Goal: Task Accomplishment & Management: Manage account settings

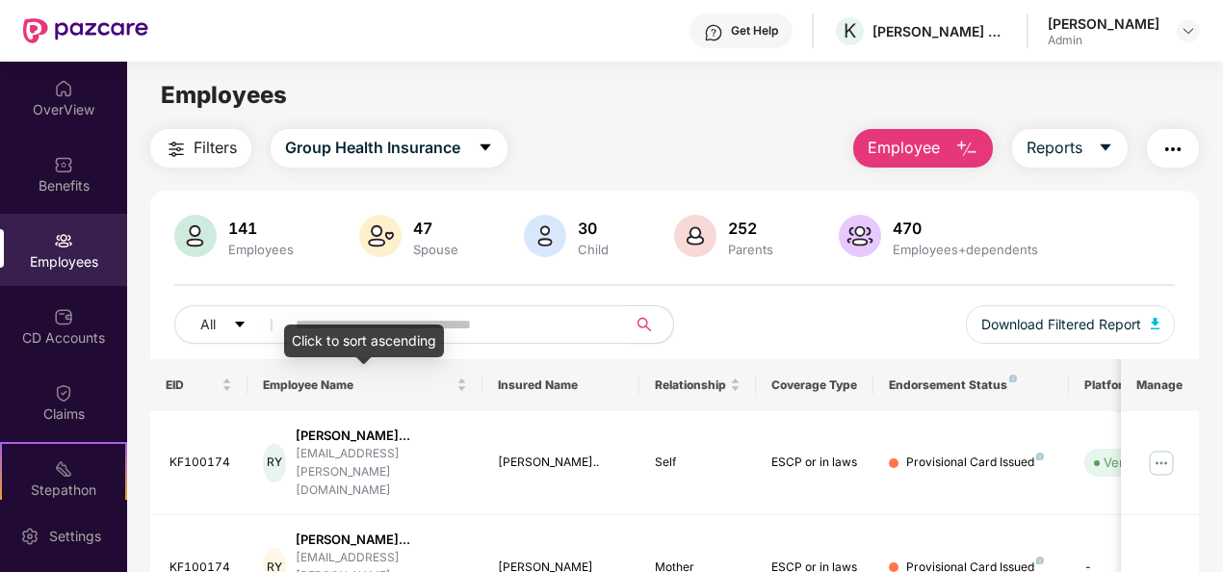
click at [339, 318] on input "text" at bounding box center [448, 324] width 305 height 29
type input "*"
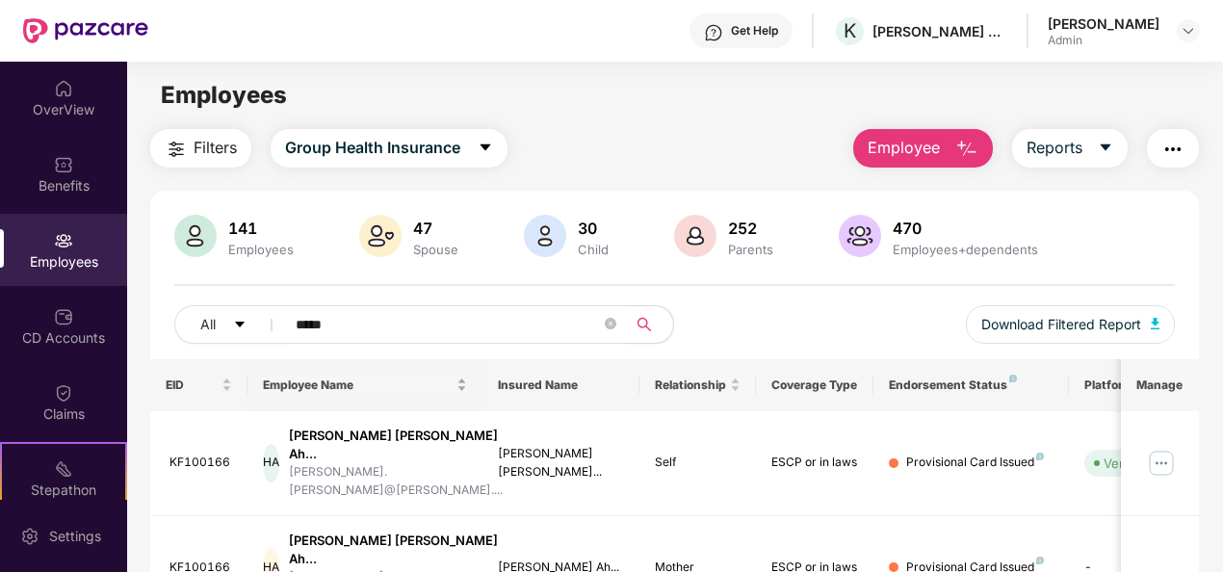
type input "**********"
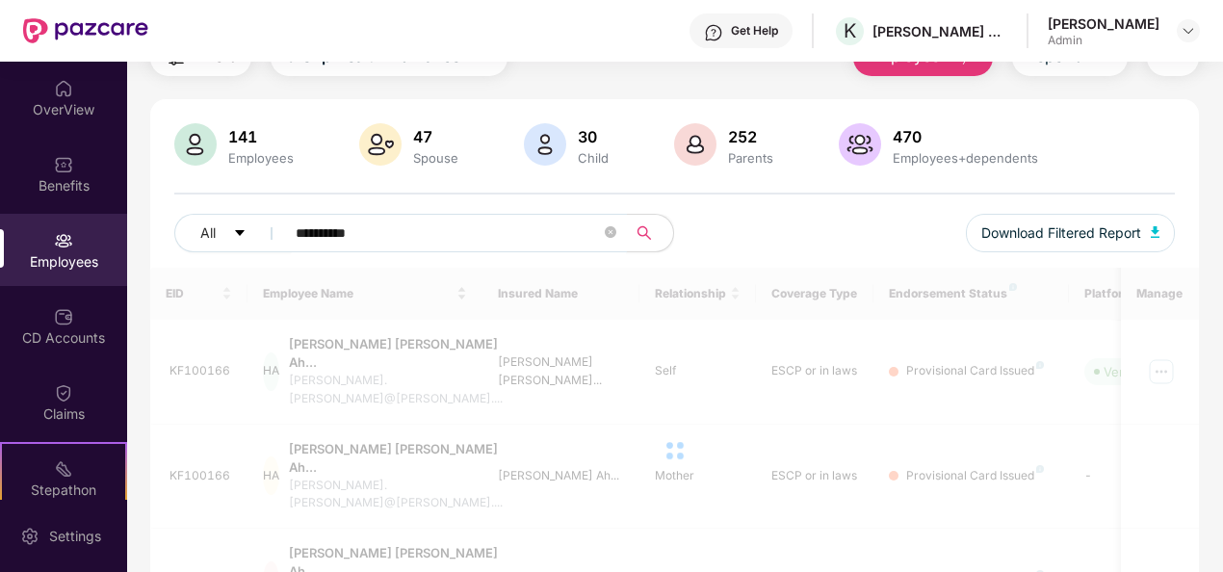
scroll to position [166, 0]
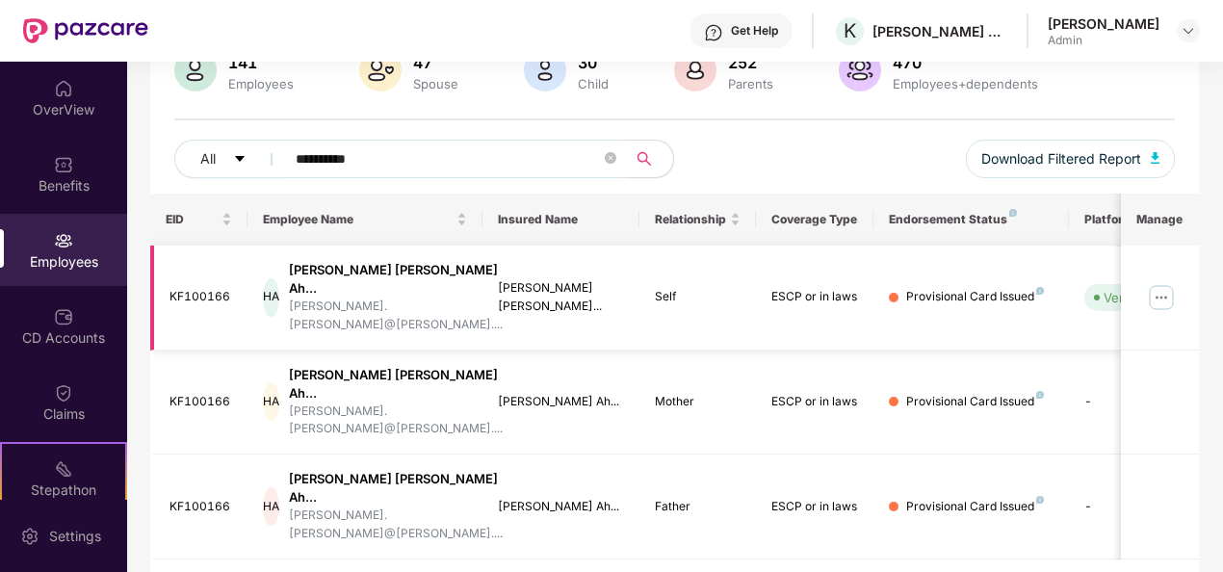
click at [1158, 285] on img at bounding box center [1161, 297] width 31 height 31
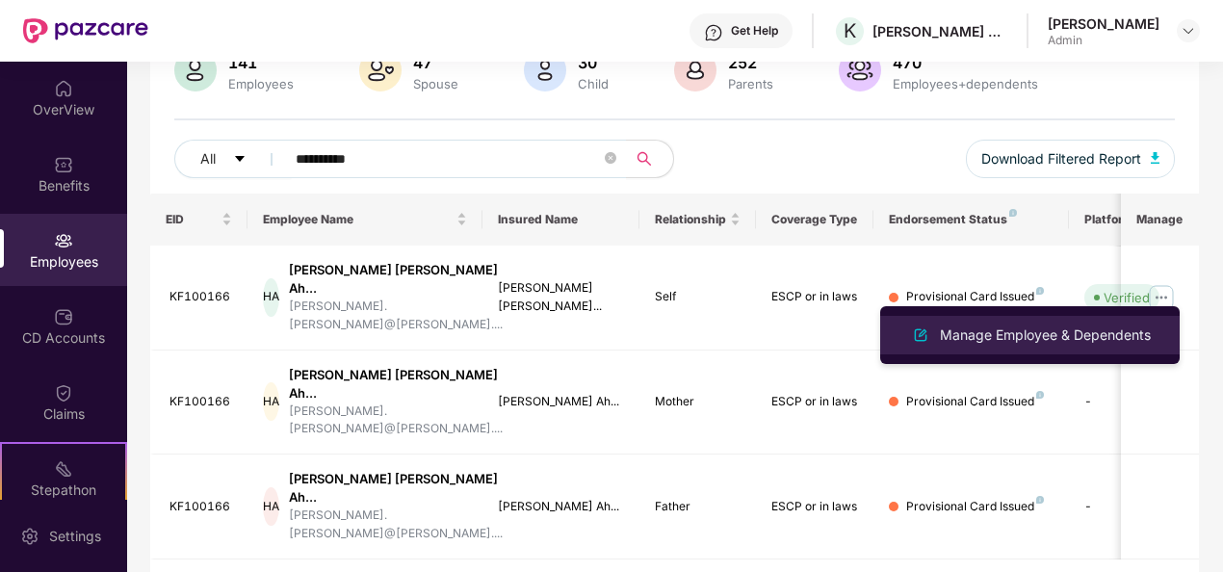
click at [1035, 339] on div "Manage Employee & Dependents" at bounding box center [1045, 335] width 219 height 21
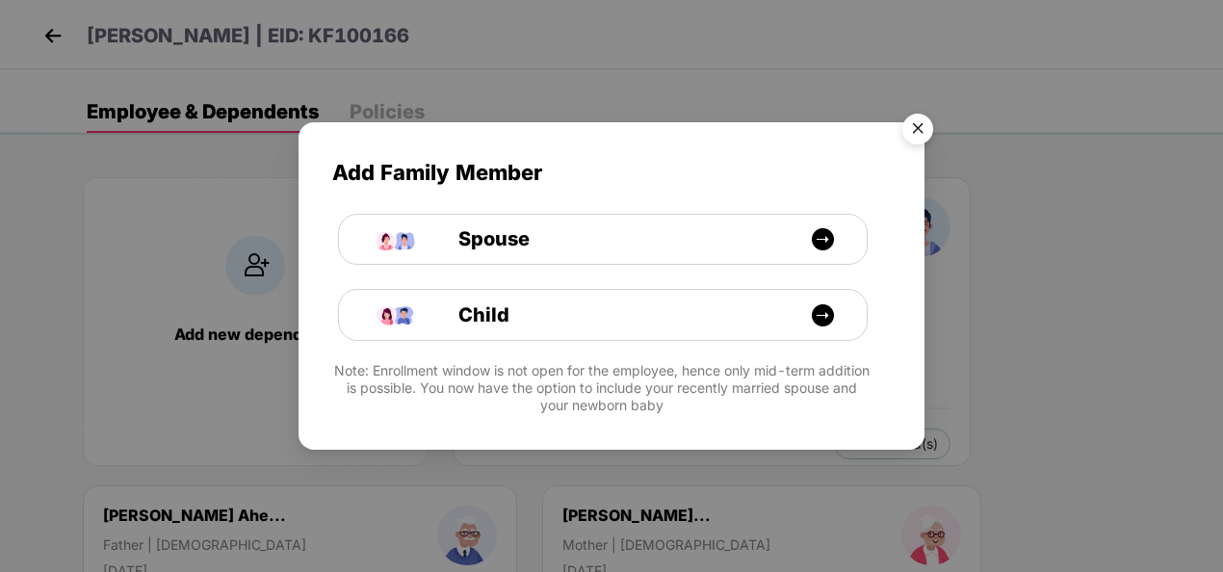
drag, startPoint x: 928, startPoint y: 121, endPoint x: 917, endPoint y: 139, distance: 20.3
click at [929, 121] on img "Close" at bounding box center [918, 132] width 54 height 54
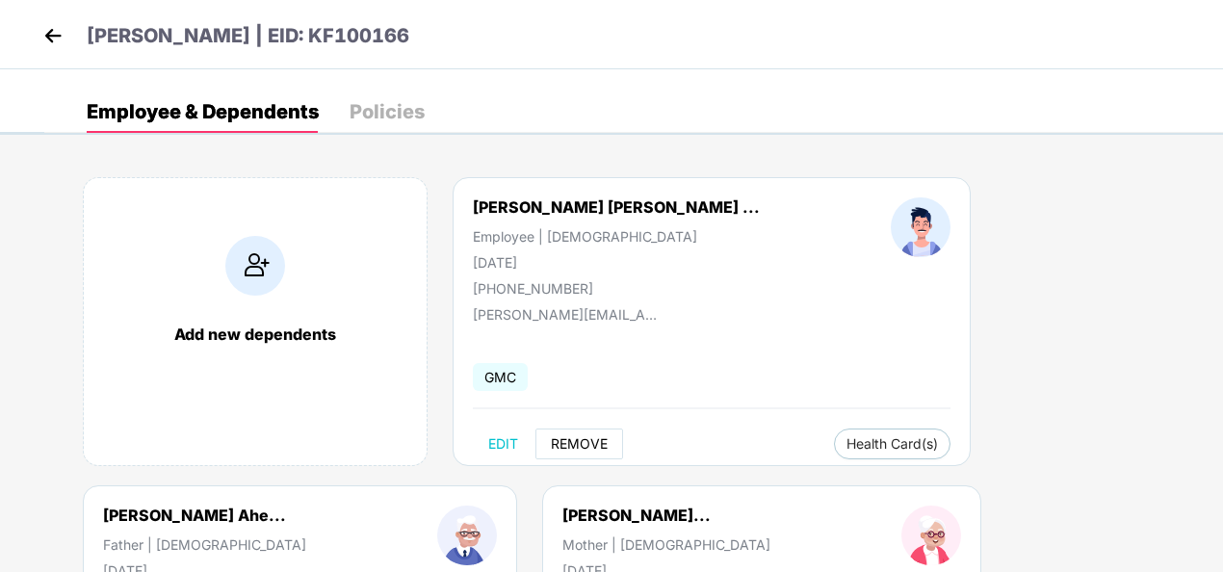
click at [566, 445] on span "REMOVE" at bounding box center [579, 443] width 57 height 15
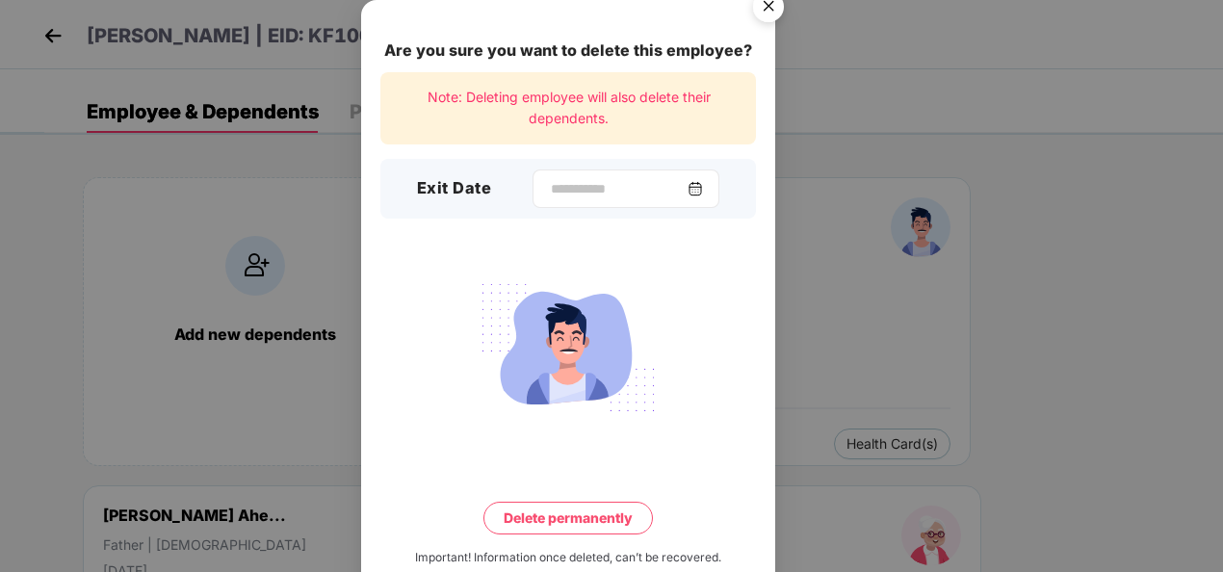
click at [714, 182] on div at bounding box center [626, 189] width 187 height 39
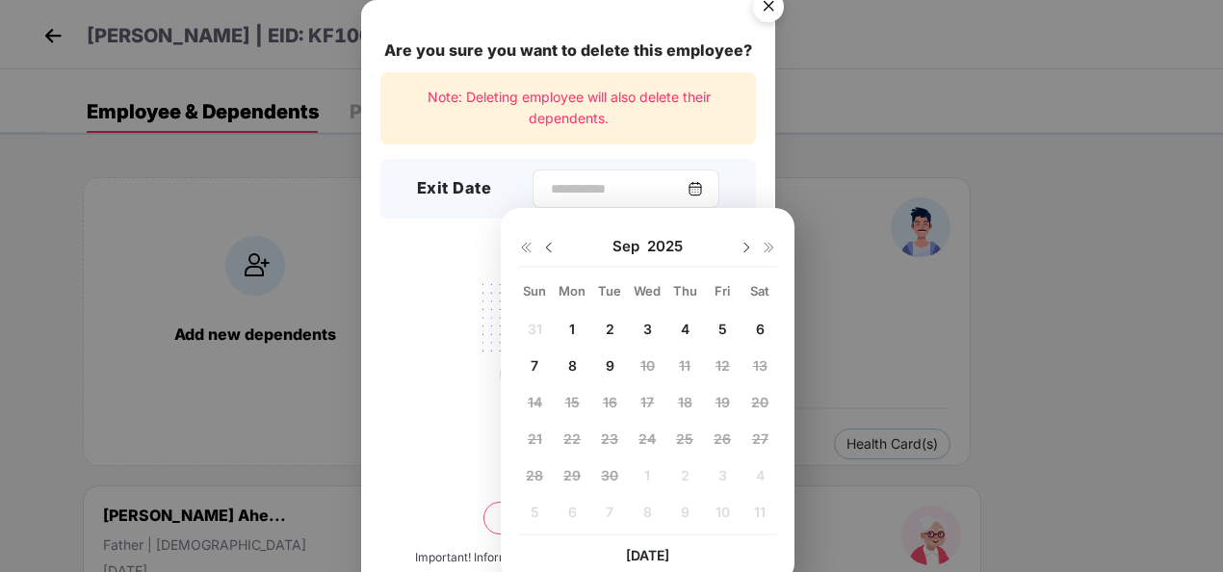
click at [703, 190] on img at bounding box center [695, 188] width 15 height 15
click at [611, 360] on span "9" at bounding box center [610, 365] width 9 height 16
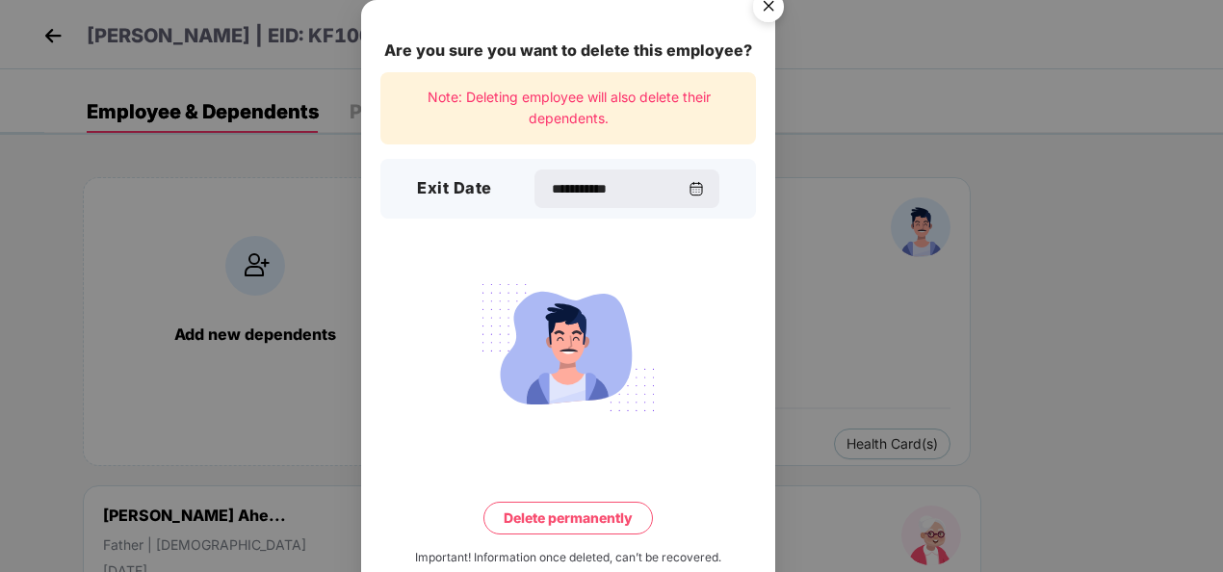
type input "**********"
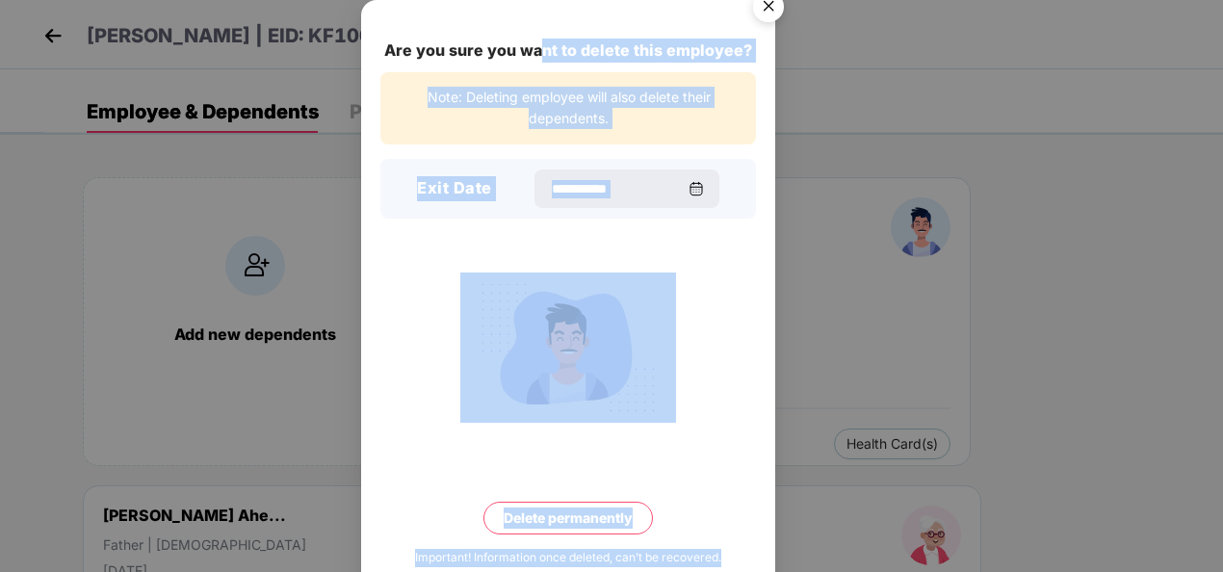
drag, startPoint x: 538, startPoint y: 10, endPoint x: 931, endPoint y: 27, distance: 394.4
click at [931, 27] on div "**********" at bounding box center [611, 286] width 1223 height 572
click at [438, 362] on div at bounding box center [568, 348] width 376 height 150
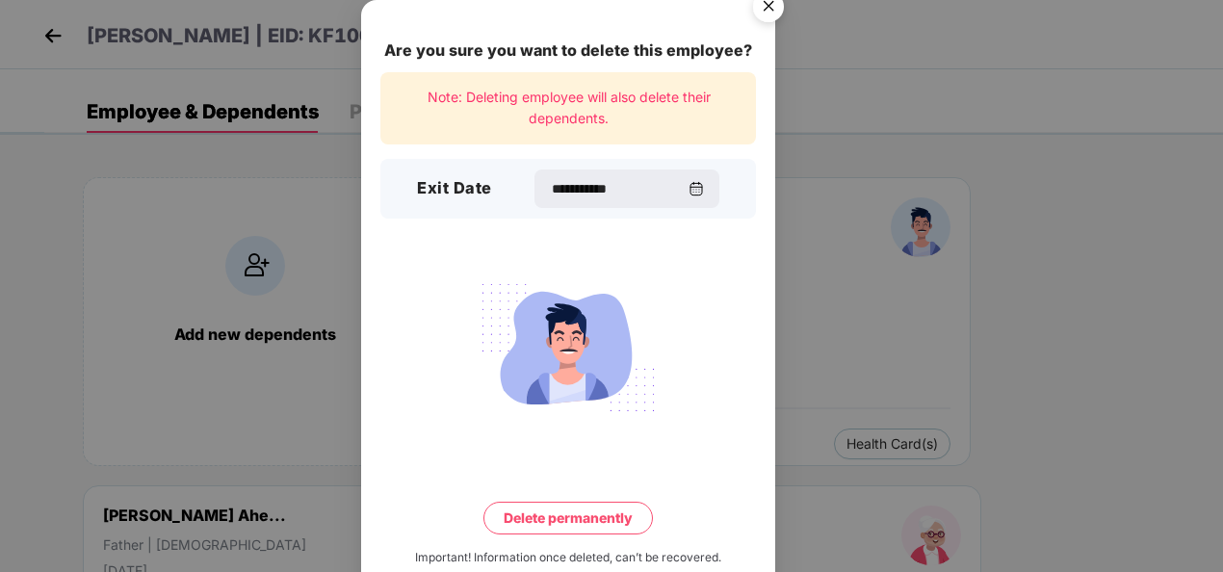
click at [776, 4] on img "Close" at bounding box center [769, 10] width 54 height 54
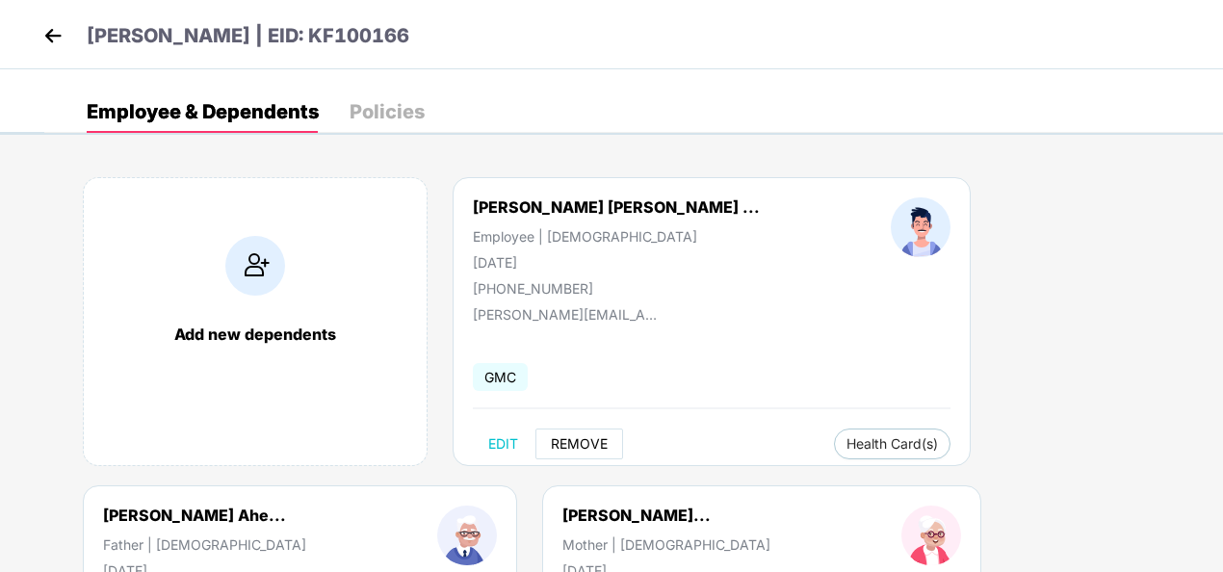
click at [586, 445] on span "REMOVE" at bounding box center [579, 443] width 57 height 15
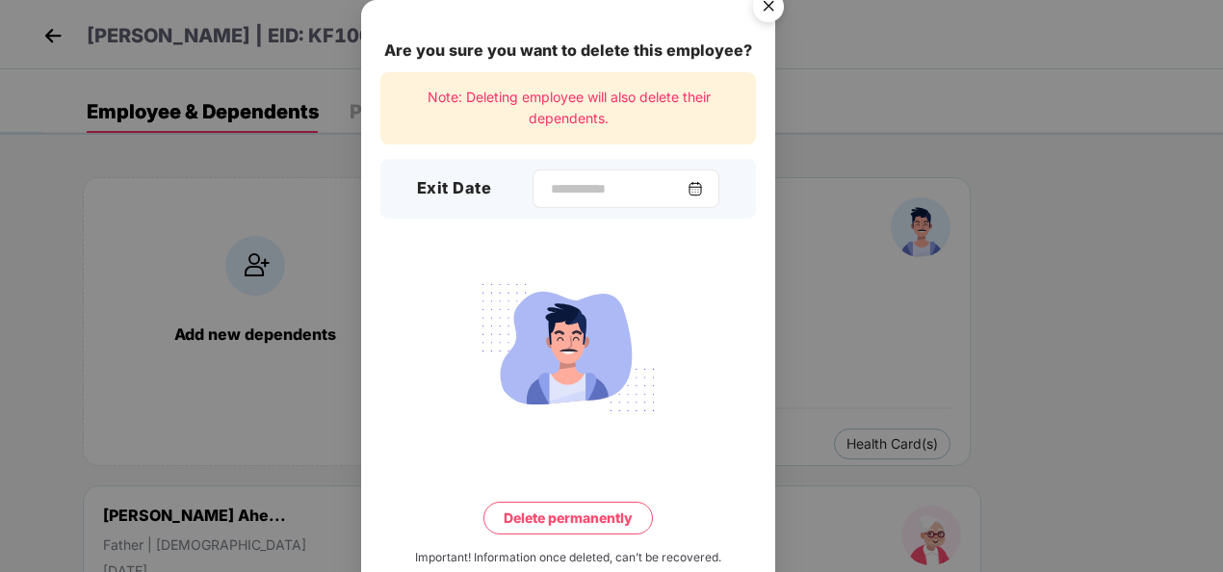
click at [708, 198] on div at bounding box center [626, 189] width 187 height 39
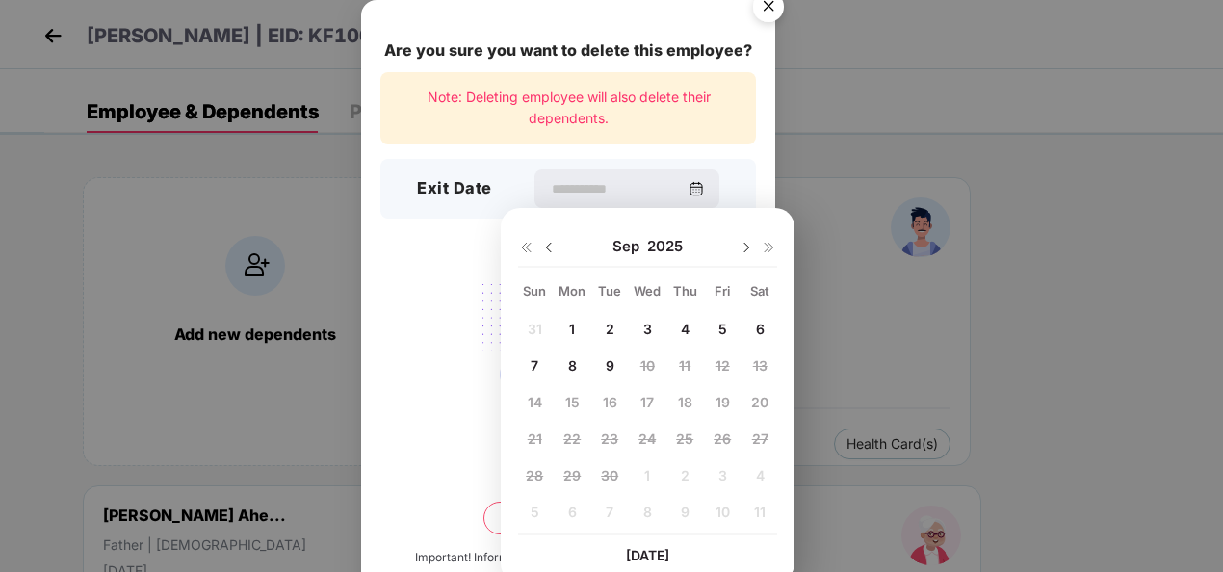
click at [604, 370] on div "9" at bounding box center [609, 365] width 29 height 29
type input "**********"
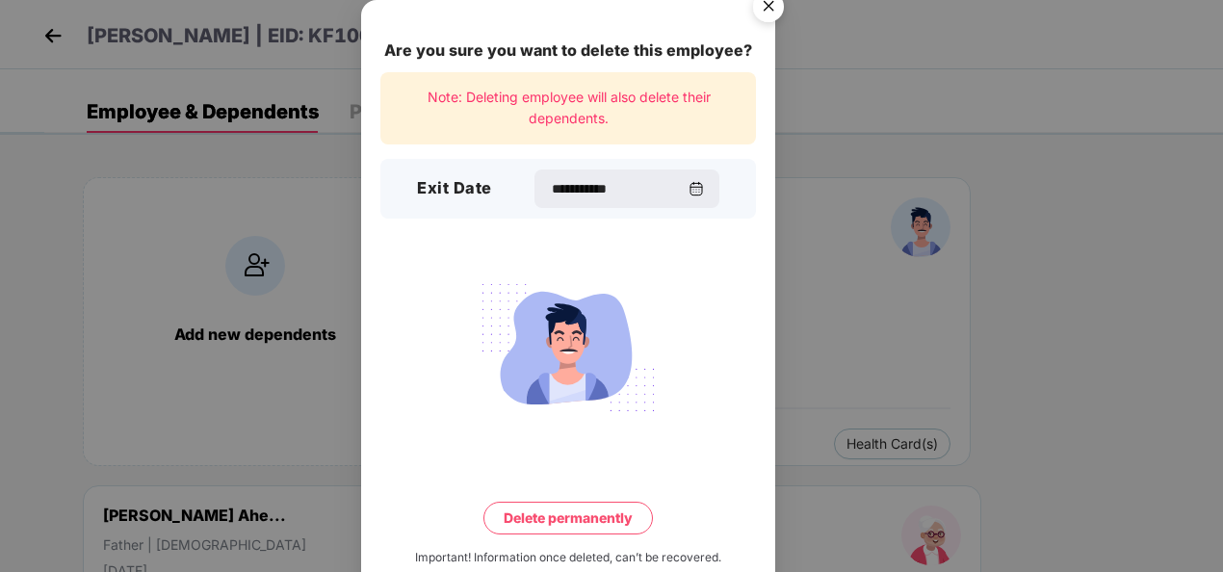
scroll to position [42, 0]
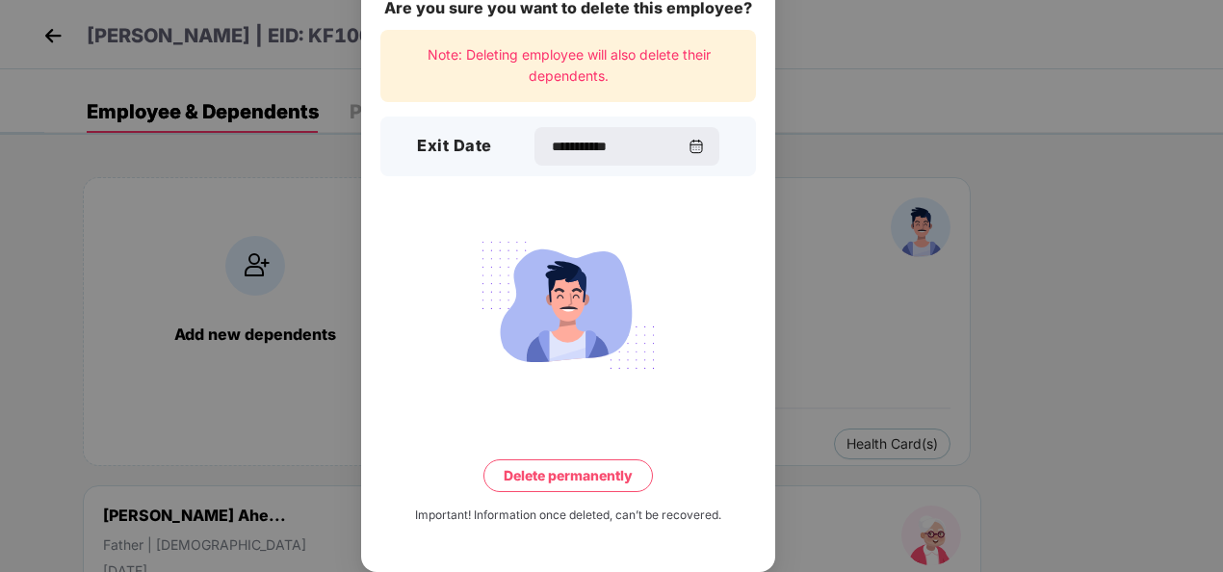
click at [591, 476] on button "Delete permanently" at bounding box center [569, 475] width 170 height 33
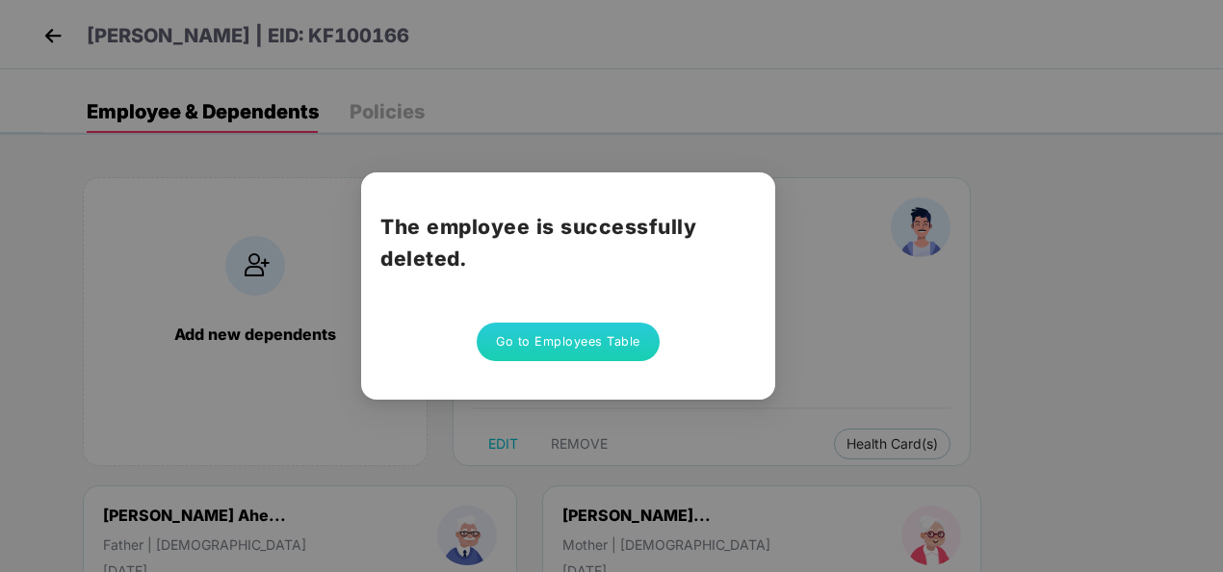
click at [630, 124] on div "The employee is successfully deleted. Go to Employees Table" at bounding box center [611, 286] width 1223 height 572
click at [601, 345] on button "Go to Employees Table" at bounding box center [568, 342] width 183 height 39
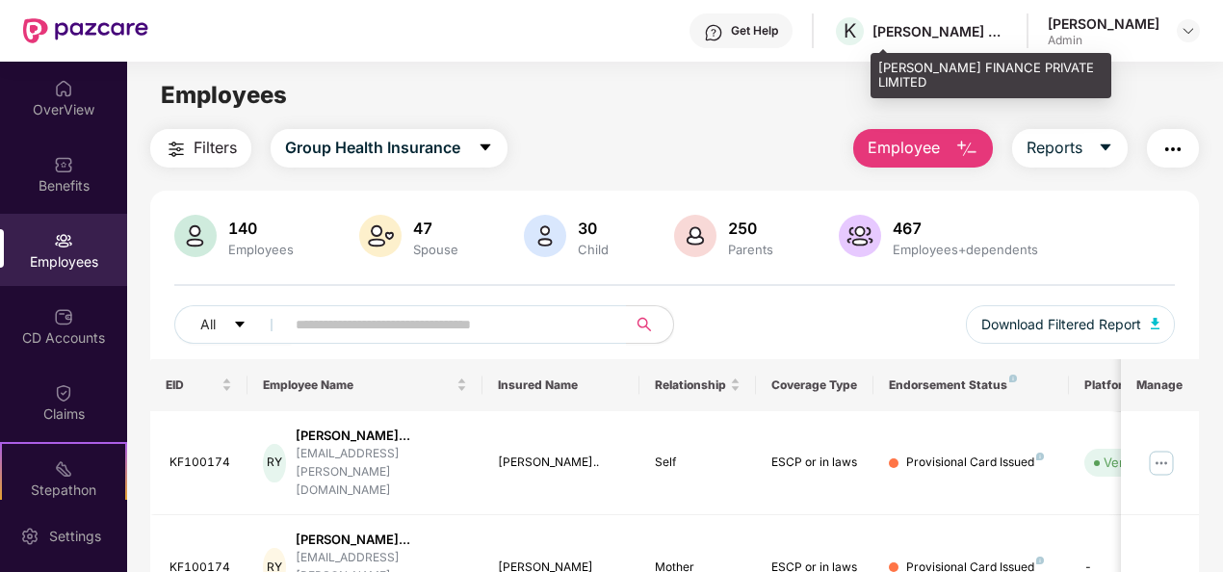
click at [1008, 30] on div "[PERSON_NAME] FINANCE PRIVATE LIMITED" at bounding box center [940, 31] width 135 height 18
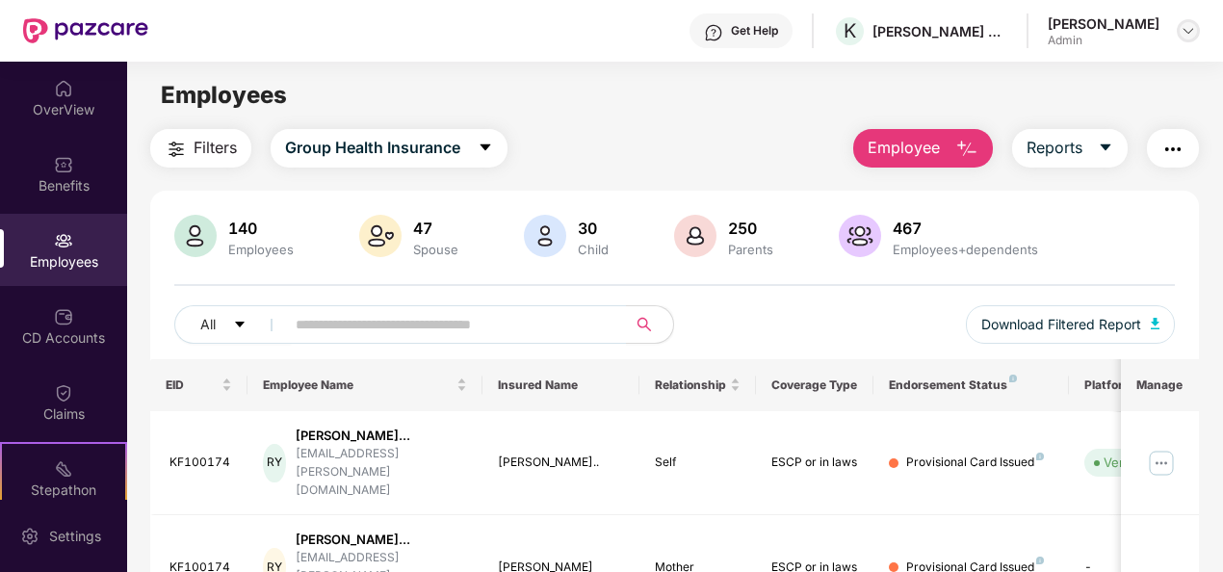
click at [1193, 33] on img at bounding box center [1188, 30] width 15 height 15
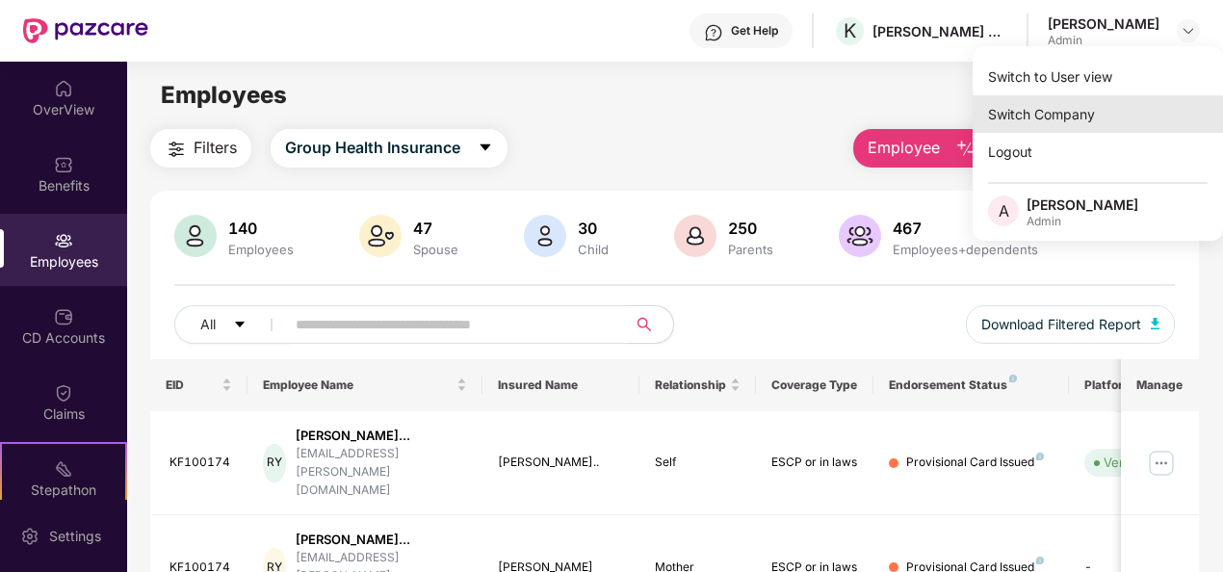
click at [1052, 118] on div "Switch Company" at bounding box center [1098, 114] width 250 height 38
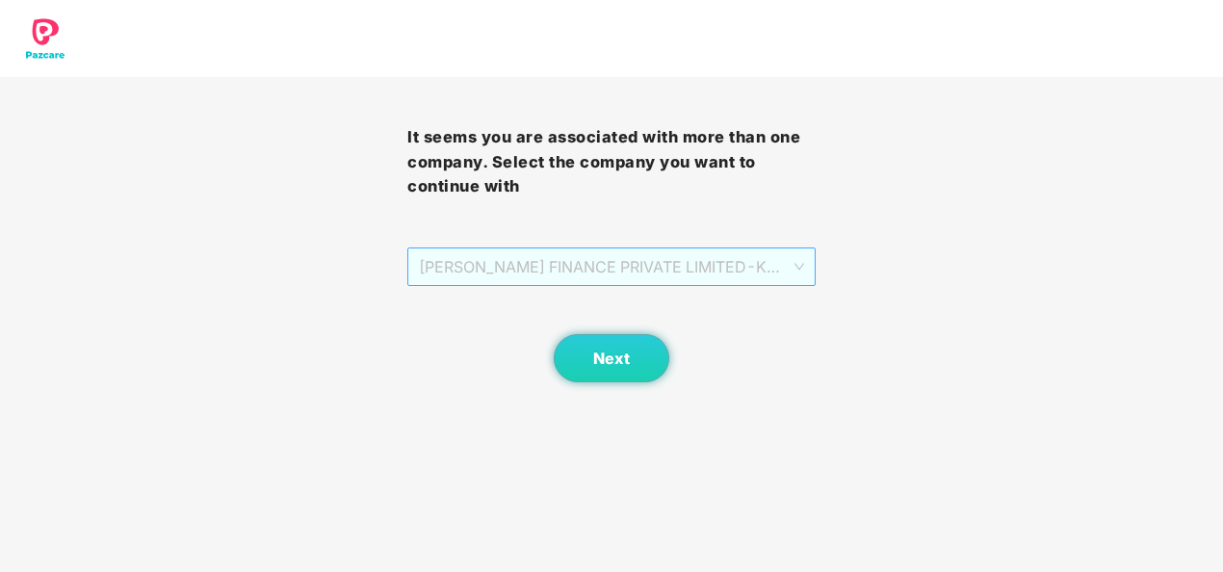
click at [651, 266] on span "[PERSON_NAME] FINANCE PRIVATE LIMITED - KF100007 - ADMIN" at bounding box center [611, 267] width 384 height 37
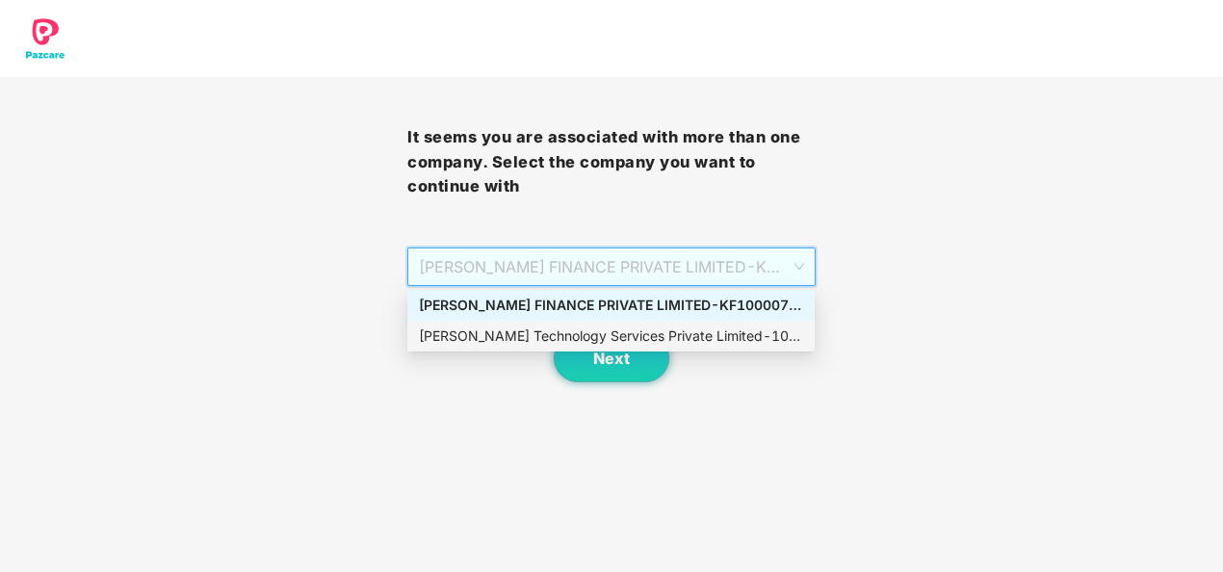
click at [545, 339] on div "[PERSON_NAME] Technology Services Private Limited - 101010 - ADMIN" at bounding box center [611, 336] width 384 height 21
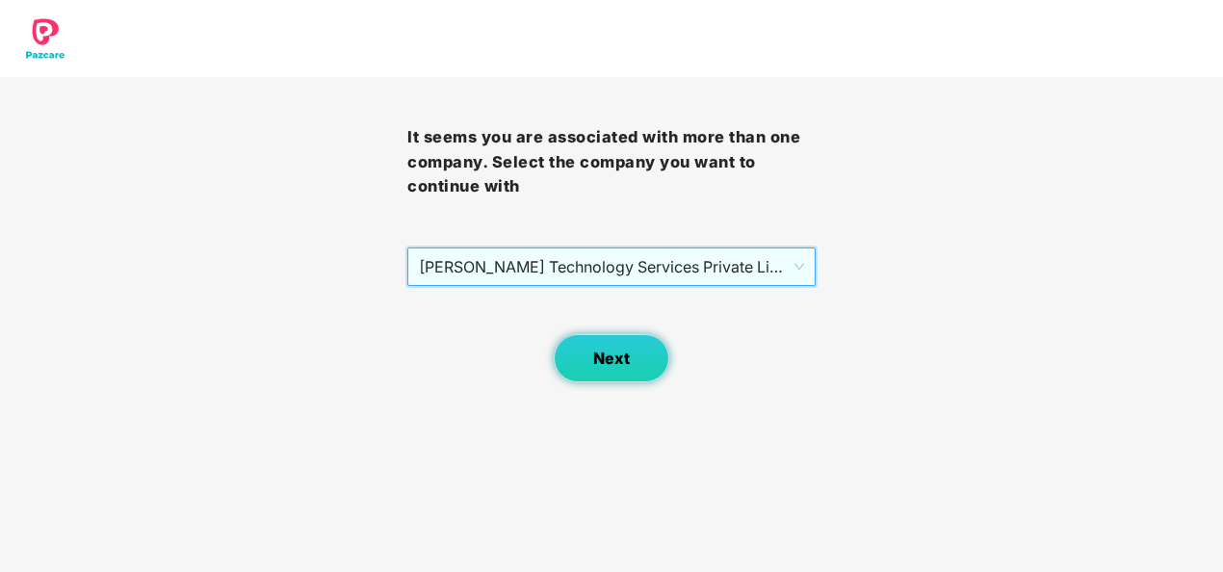
click at [628, 365] on span "Next" at bounding box center [611, 359] width 37 height 18
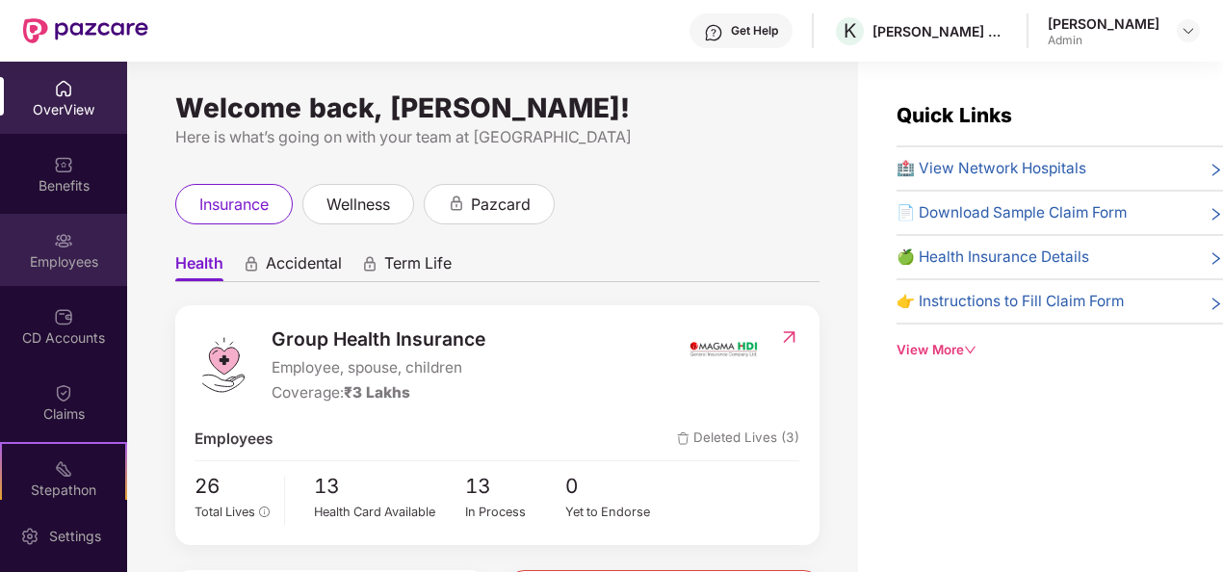
click at [57, 253] on div "Employees" at bounding box center [63, 261] width 127 height 19
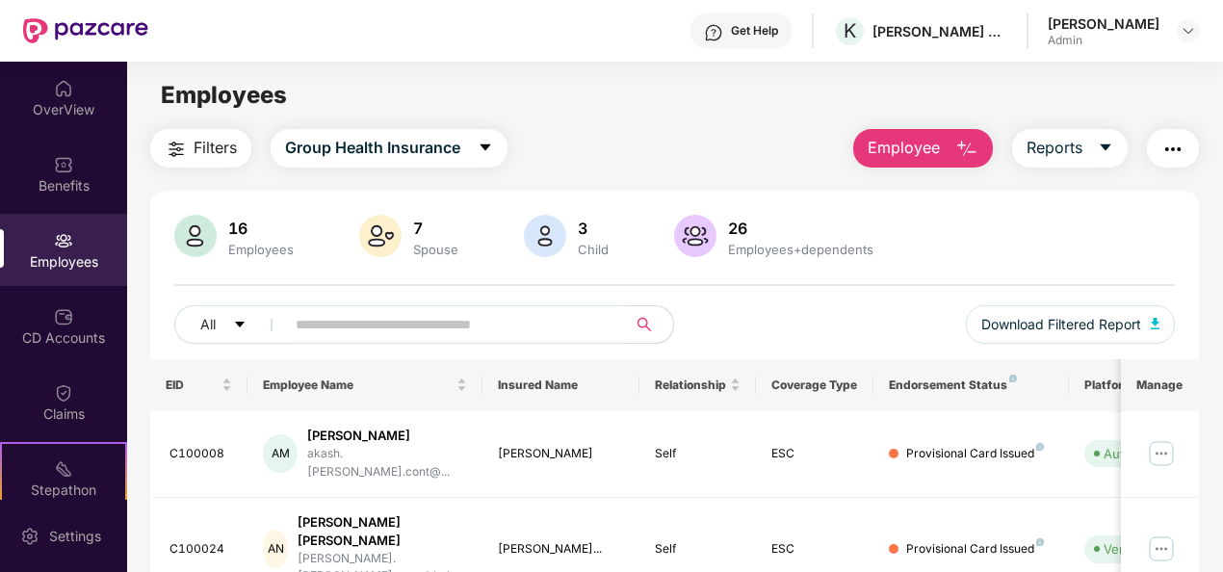
click at [351, 328] on input "text" at bounding box center [448, 324] width 305 height 29
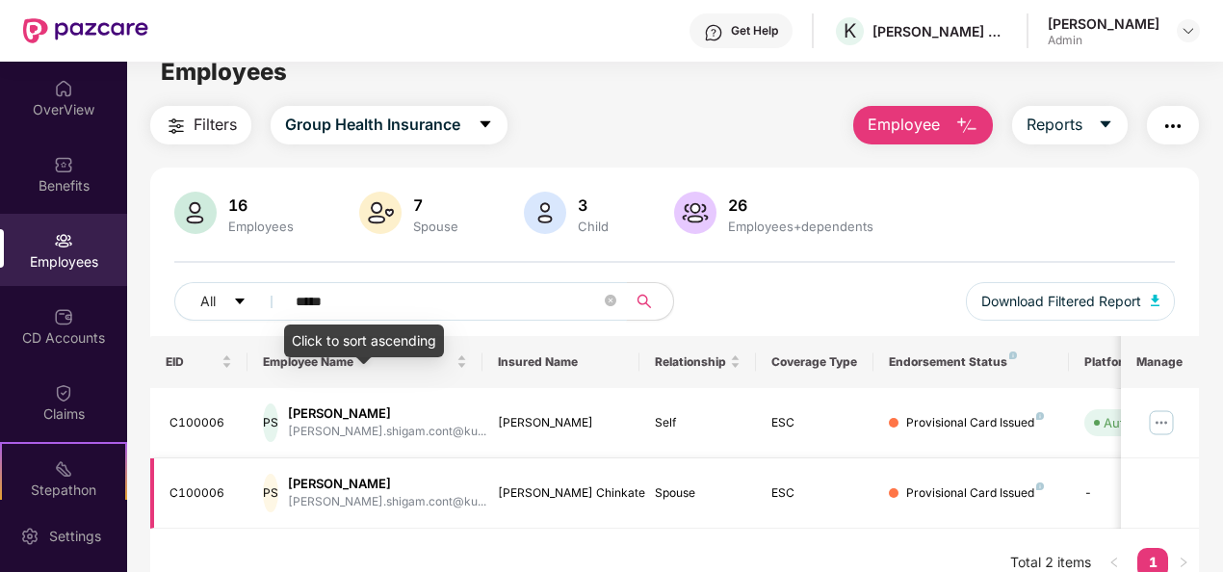
scroll to position [62, 0]
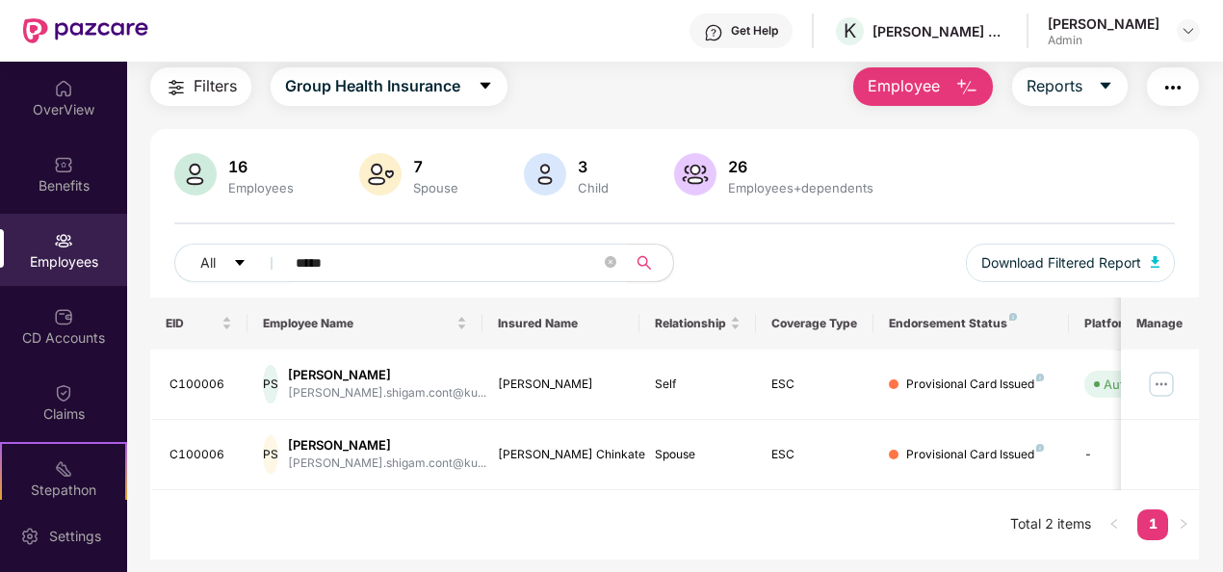
type input "*****"
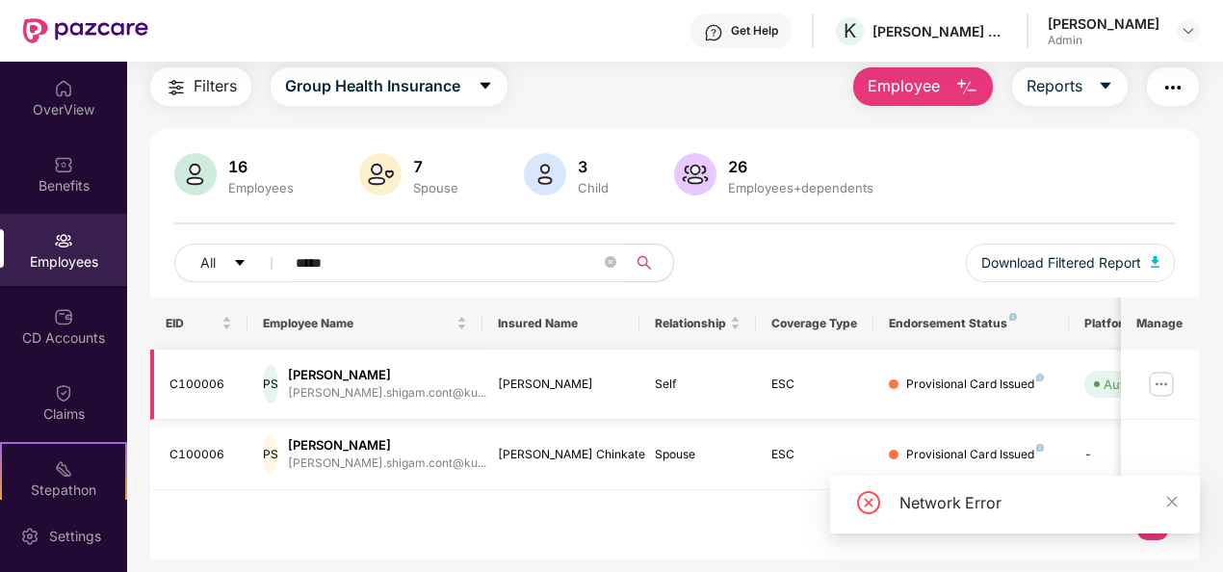
click at [1167, 373] on img at bounding box center [1161, 384] width 31 height 31
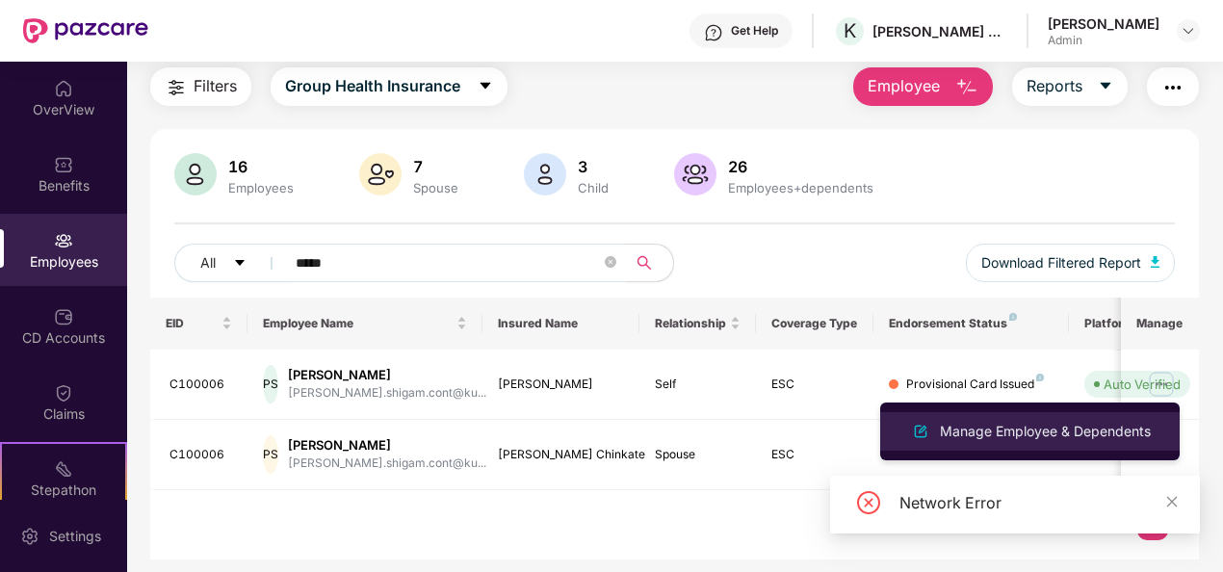
click at [999, 439] on div "Manage Employee & Dependents" at bounding box center [1045, 431] width 219 height 21
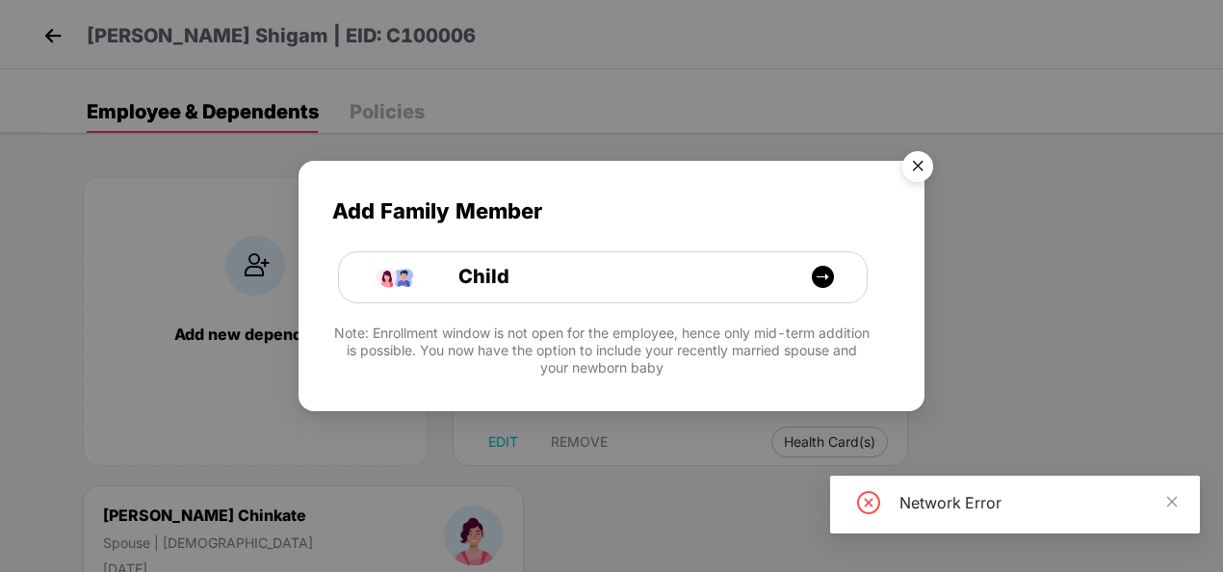
click at [905, 150] on img "Close" at bounding box center [918, 170] width 54 height 54
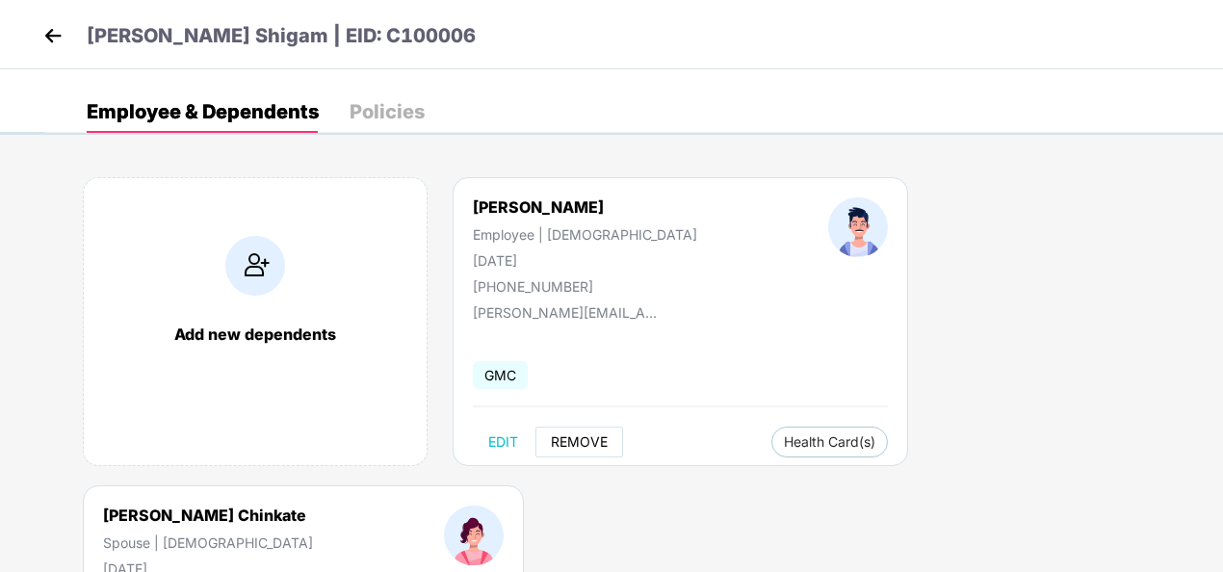
scroll to position [96, 0]
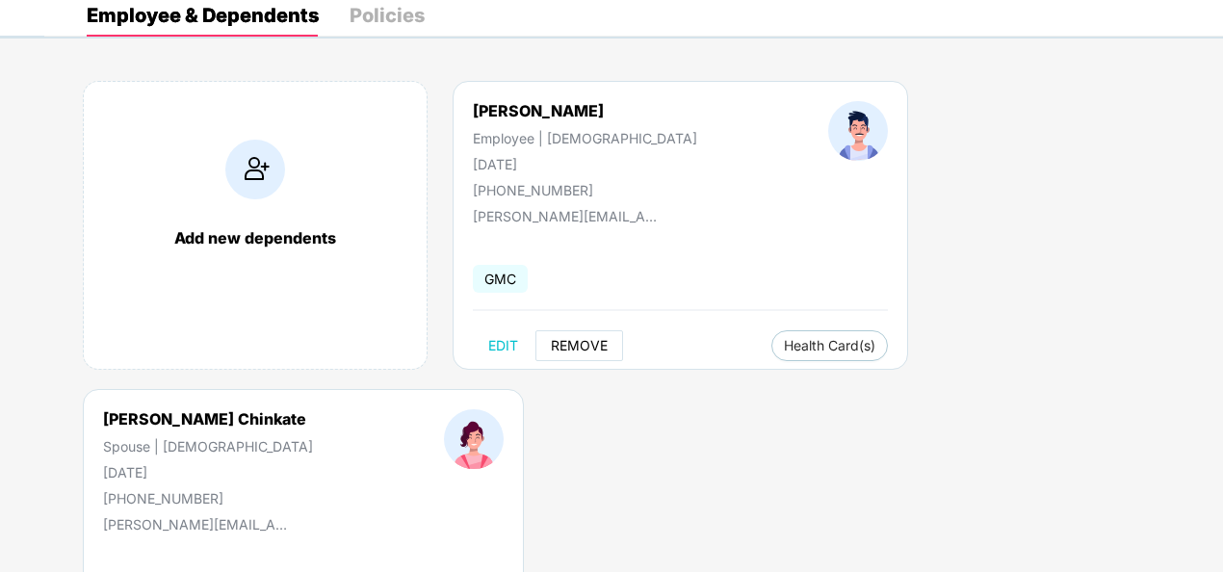
click at [570, 341] on span "REMOVE" at bounding box center [579, 345] width 57 height 15
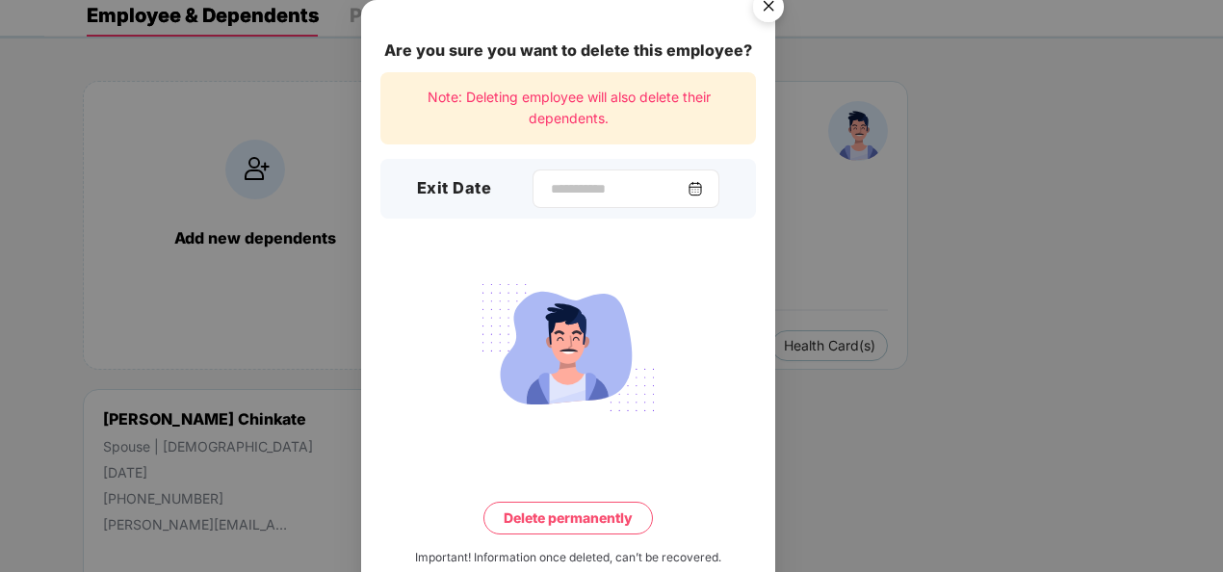
click at [714, 187] on div at bounding box center [626, 189] width 187 height 39
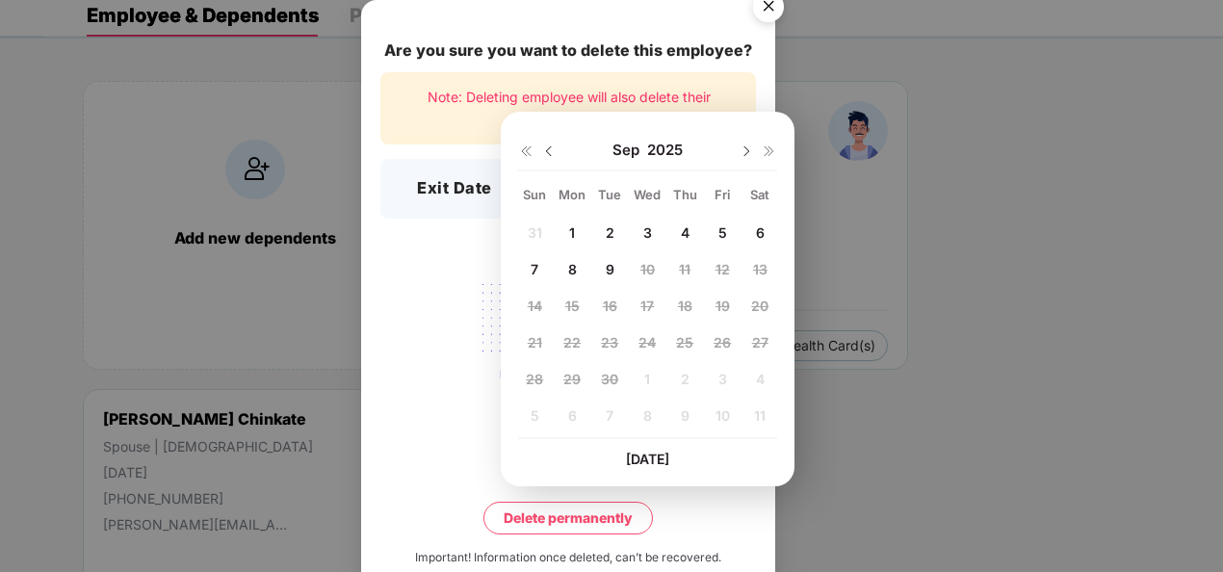
click at [600, 270] on div "9" at bounding box center [609, 268] width 29 height 29
type input "**********"
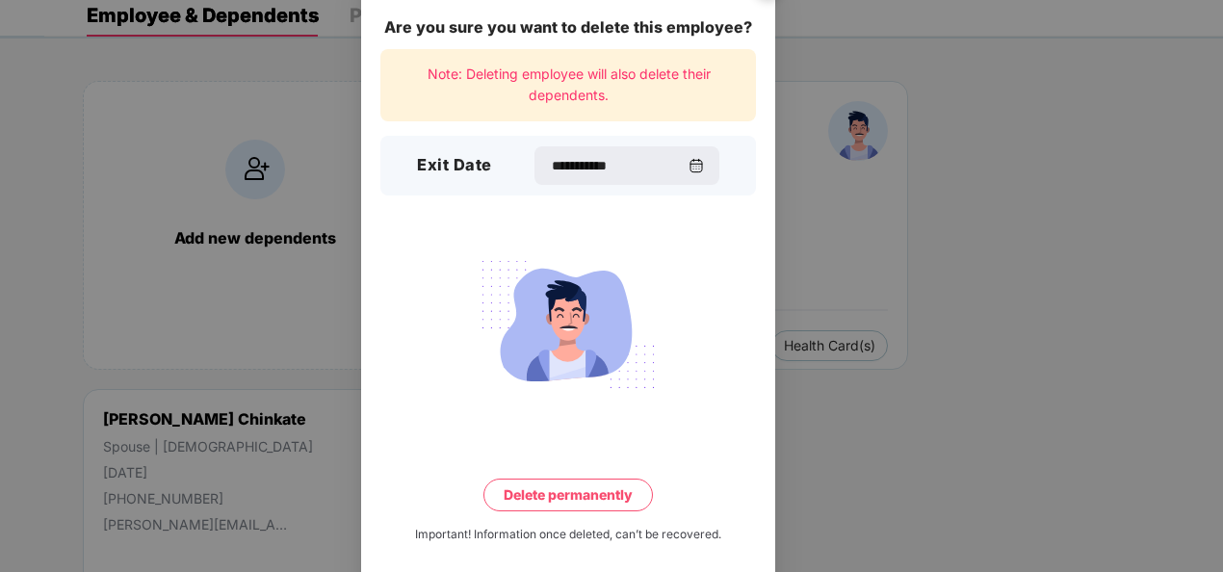
scroll to position [42, 0]
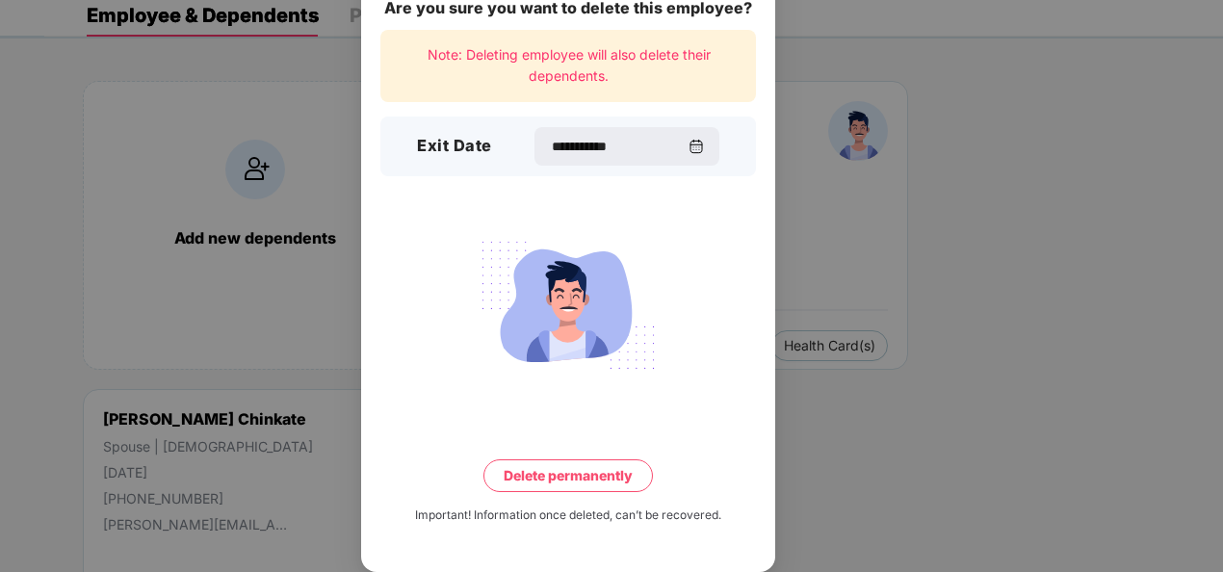
click at [600, 469] on button "Delete permanently" at bounding box center [569, 475] width 170 height 33
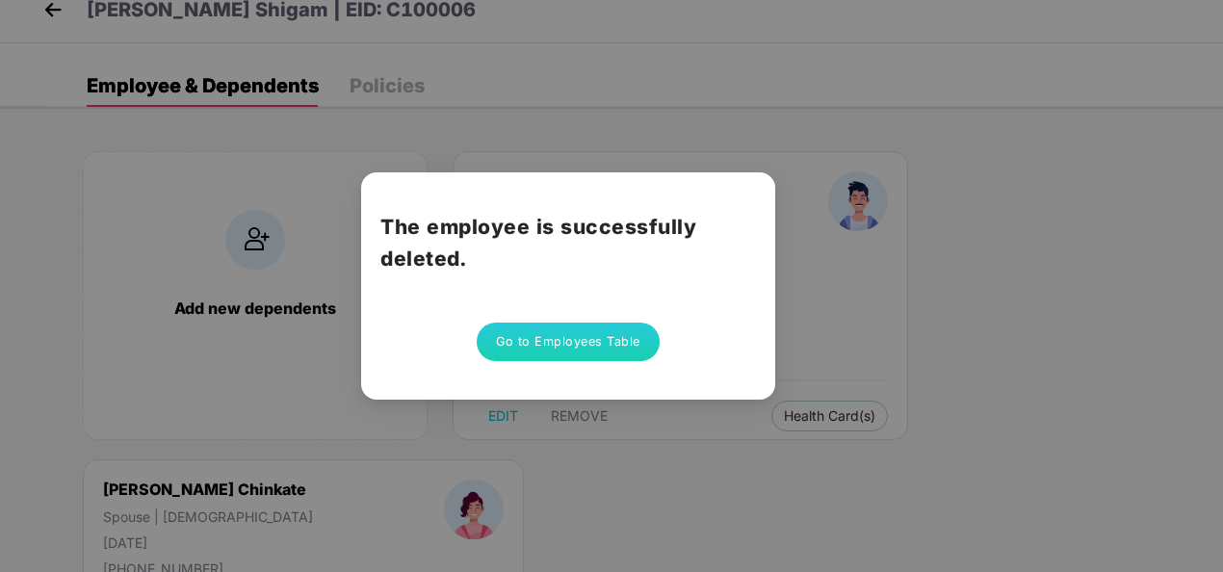
scroll to position [0, 0]
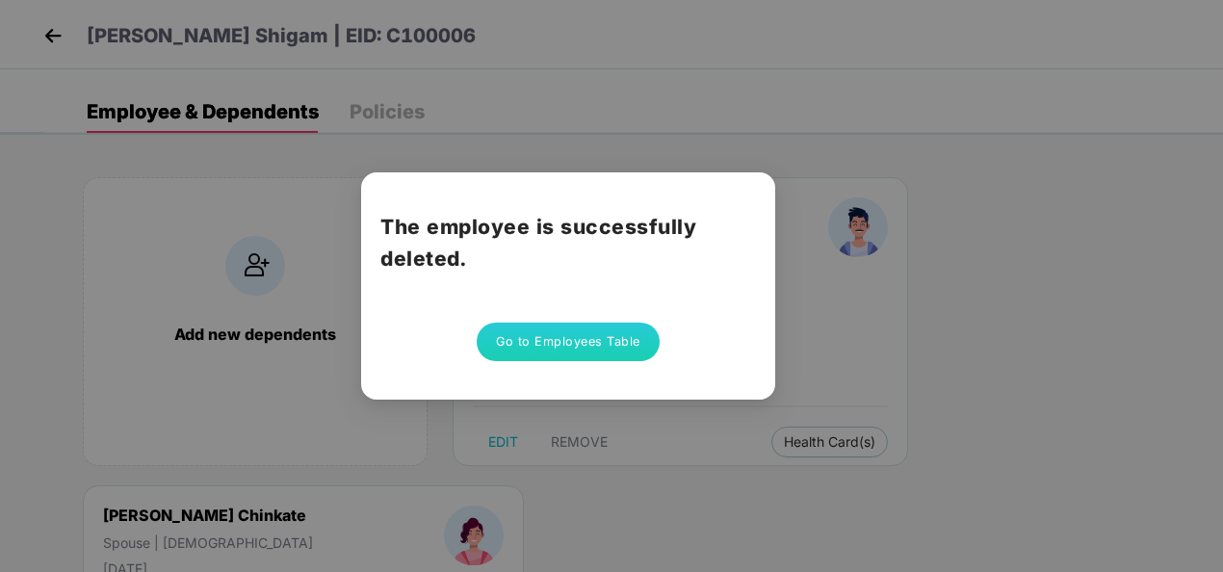
click at [574, 121] on div "The employee is successfully deleted. Go to Employees Table" at bounding box center [611, 286] width 1223 height 572
click at [605, 343] on button "Go to Employees Table" at bounding box center [568, 342] width 183 height 39
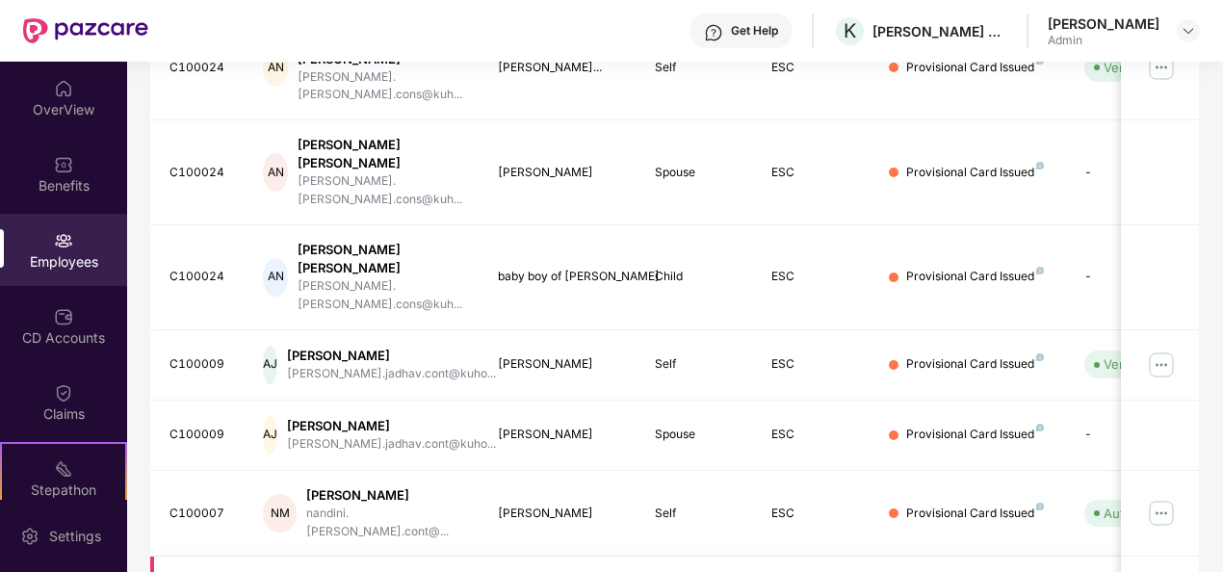
scroll to position [607, 0]
